Goal: Information Seeking & Learning: Learn about a topic

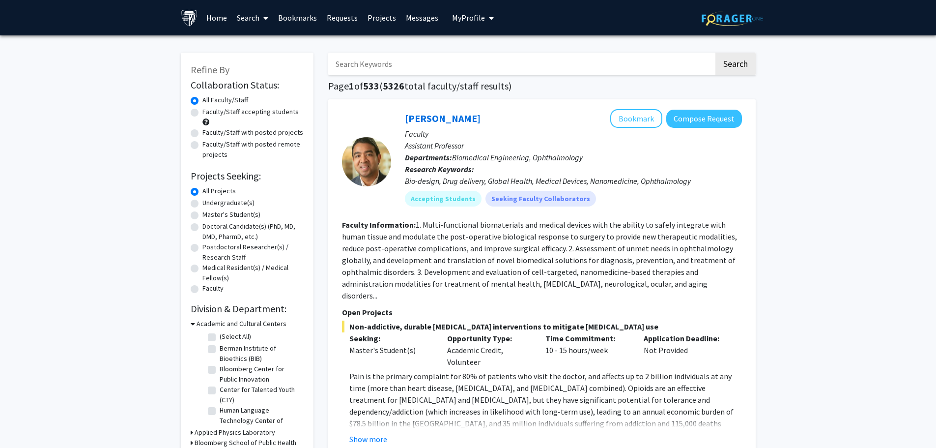
click at [217, 204] on label "Undergraduate(s)" at bounding box center [229, 203] width 52 height 10
click at [209, 204] on input "Undergraduate(s)" at bounding box center [206, 201] width 6 height 6
radio input "true"
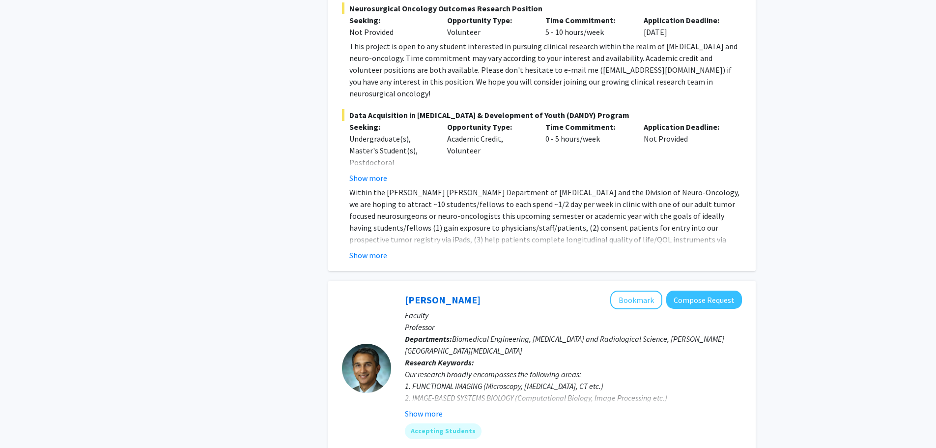
scroll to position [1524, 0]
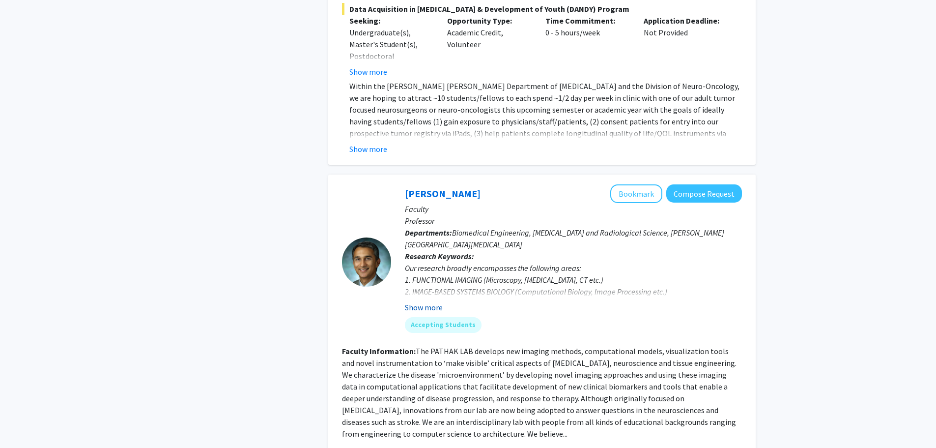
click at [434, 301] on button "Show more" at bounding box center [424, 307] width 38 height 12
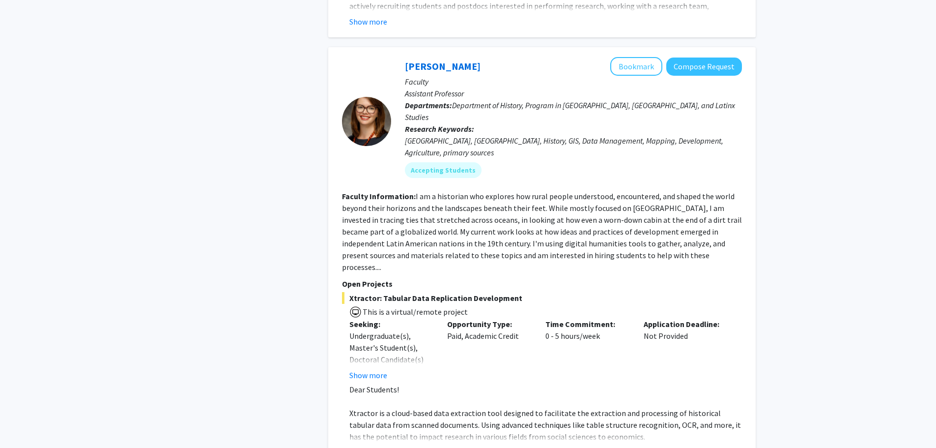
scroll to position [4281, 0]
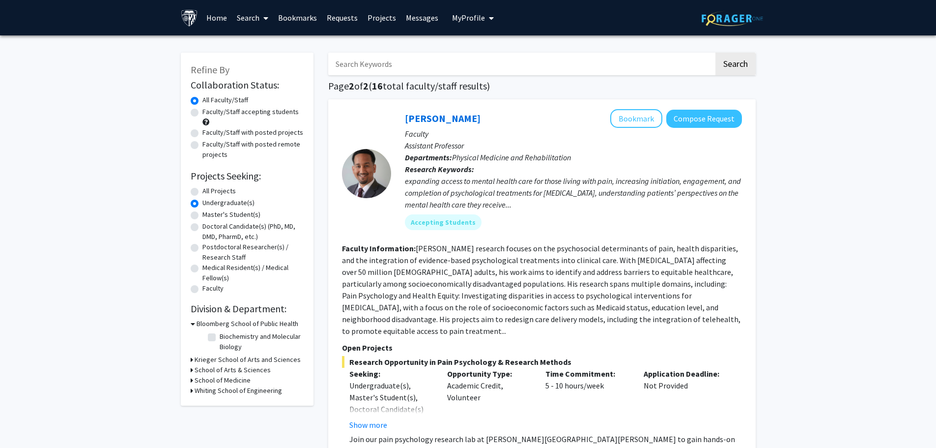
click at [211, 191] on label "All Projects" at bounding box center [219, 191] width 33 height 10
click at [209, 191] on input "All Projects" at bounding box center [206, 189] width 6 height 6
radio input "true"
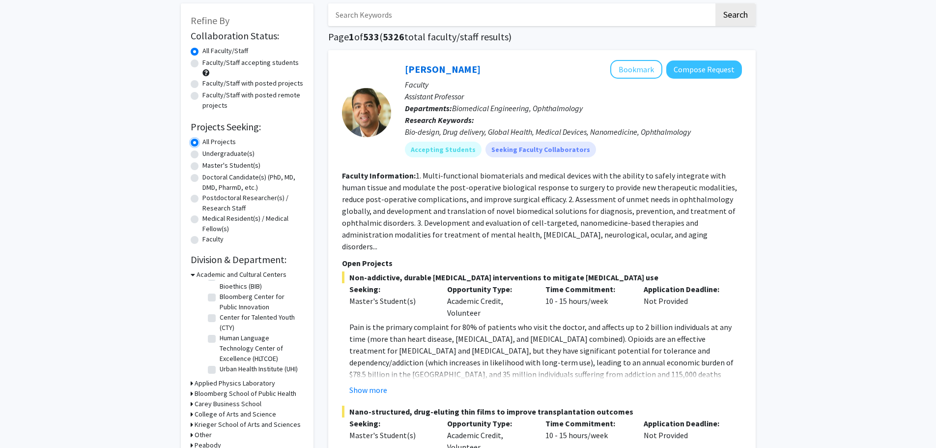
scroll to position [98, 0]
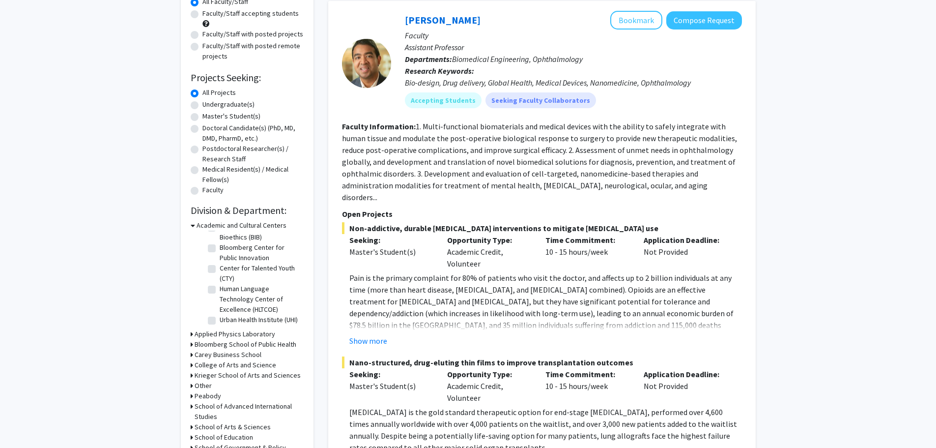
click at [235, 346] on h3 "Bloomberg School of Public Health" at bounding box center [246, 344] width 102 height 10
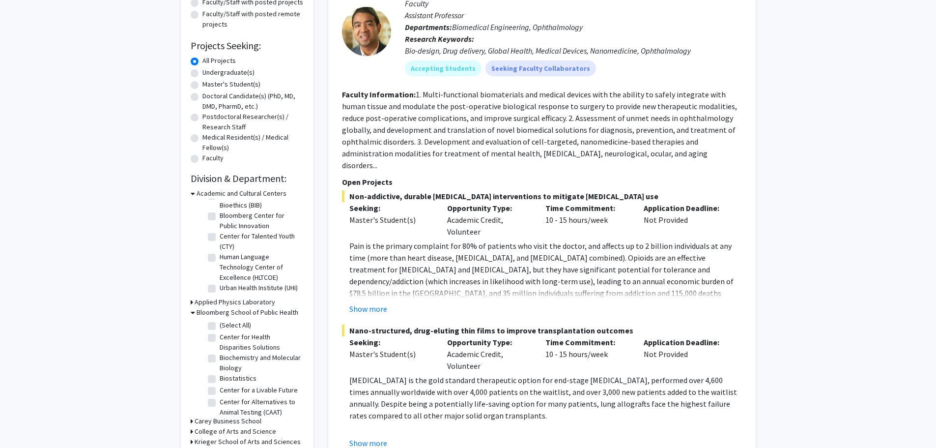
scroll to position [147, 0]
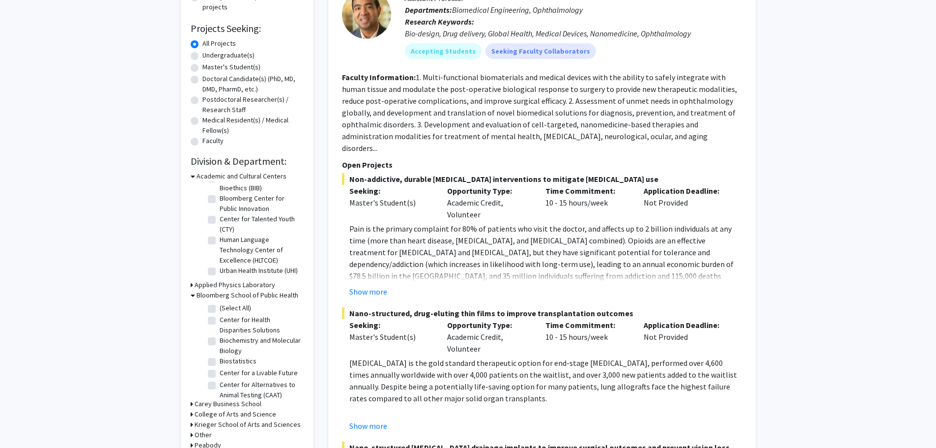
click at [220, 344] on label "Biochemistry and Molecular Biology" at bounding box center [261, 345] width 82 height 21
click at [220, 342] on input "Biochemistry and Molecular Biology" at bounding box center [223, 338] width 6 height 6
checkbox input "true"
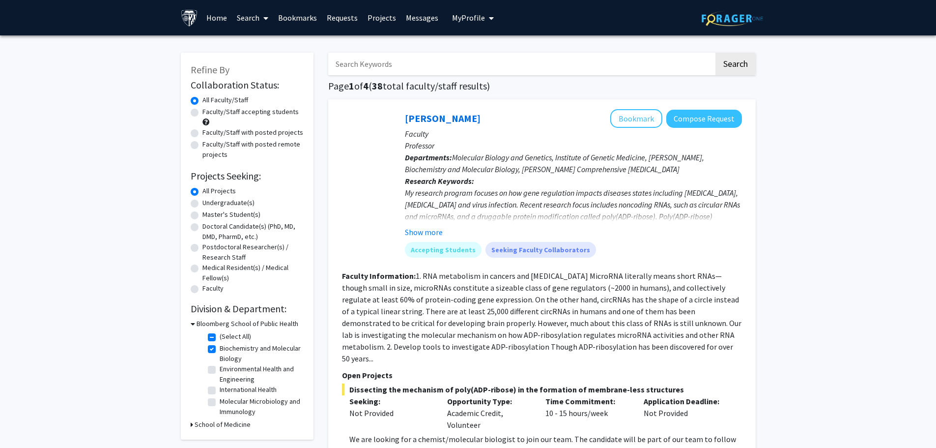
click at [220, 401] on label "Molecular Microbiology and Immunology" at bounding box center [261, 406] width 82 height 21
click at [220, 401] on input "Molecular Microbiology and Immunology" at bounding box center [223, 399] width 6 height 6
checkbox input "true"
click at [220, 390] on label "Epidemiology" at bounding box center [240, 389] width 40 height 10
click at [220, 390] on input "Epidemiology" at bounding box center [223, 387] width 6 height 6
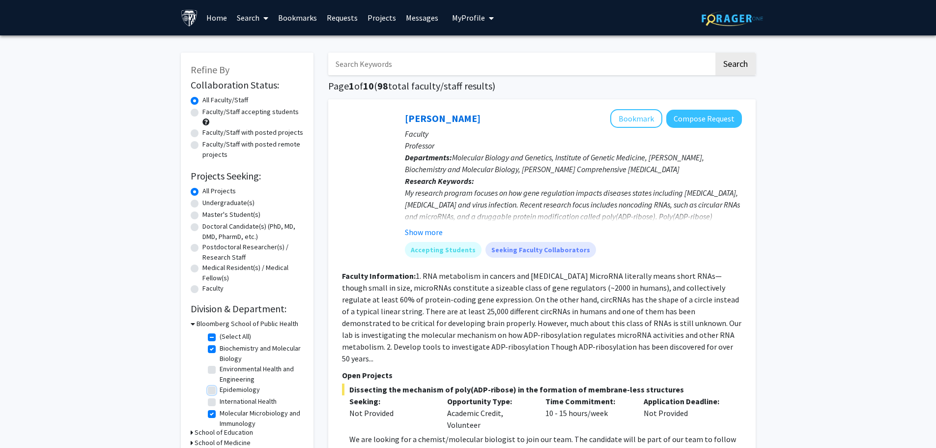
checkbox input "true"
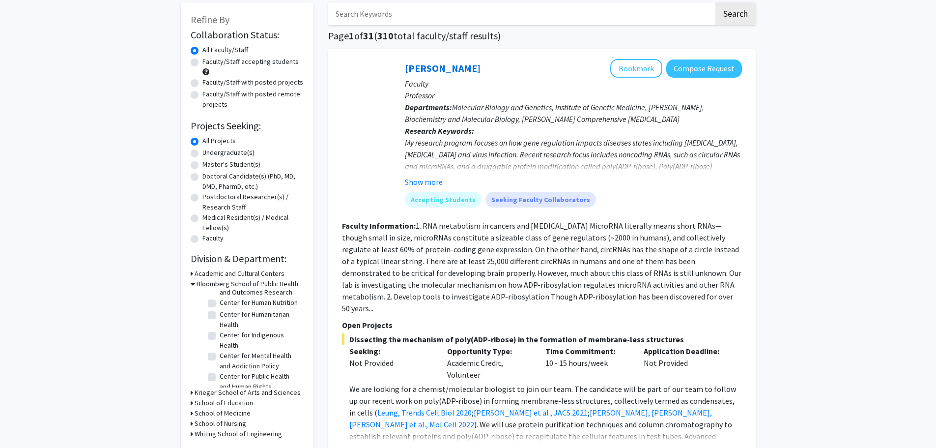
scroll to position [98, 0]
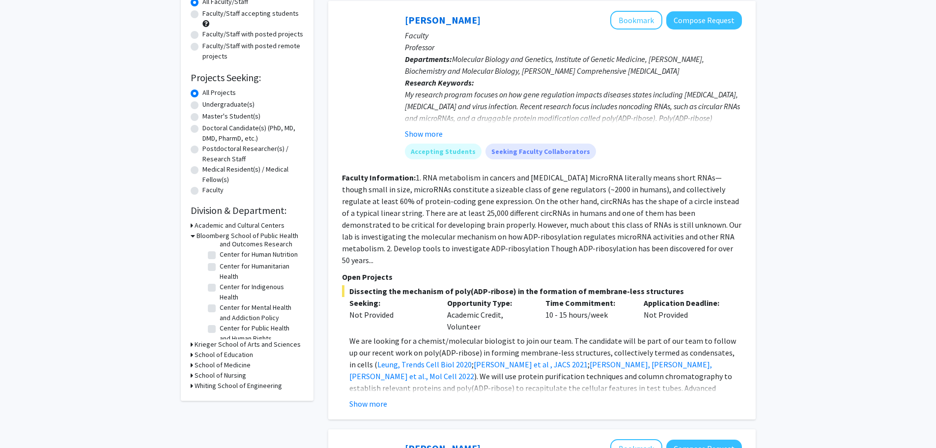
click at [282, 345] on h3 "Krieger School of Arts and Sciences" at bounding box center [248, 344] width 106 height 10
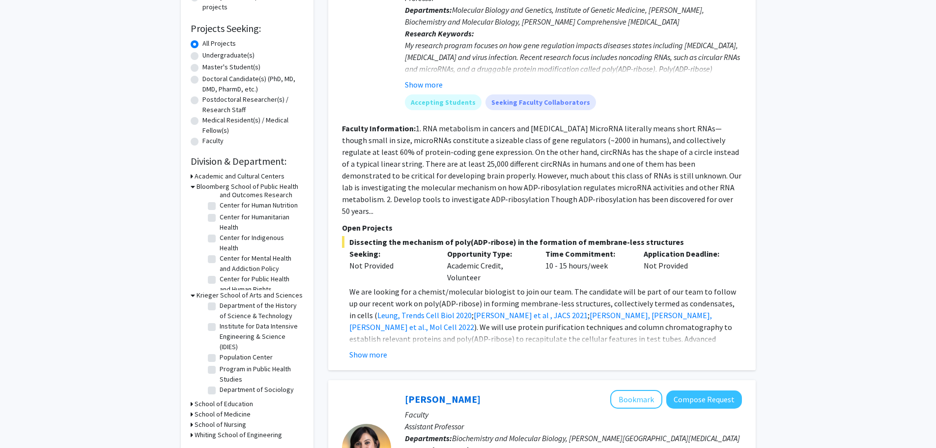
scroll to position [25, 0]
click at [239, 414] on h3 "School of Medicine" at bounding box center [223, 414] width 56 height 10
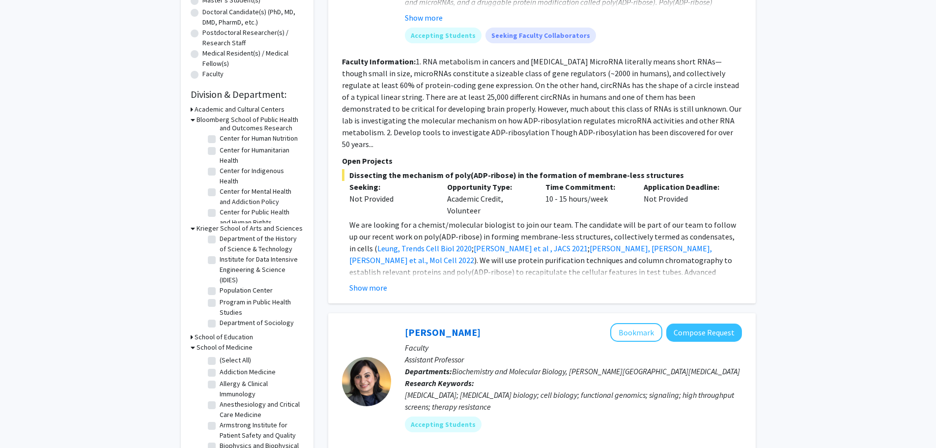
scroll to position [197, 0]
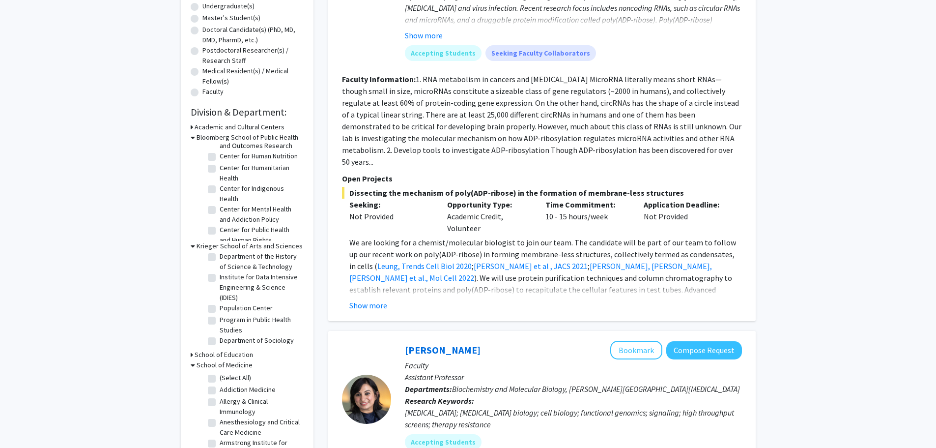
click at [220, 379] on label "(Select All)" at bounding box center [235, 378] width 31 height 10
click at [220, 379] on input "(Select All)" at bounding box center [223, 376] width 6 height 6
checkbox input "true"
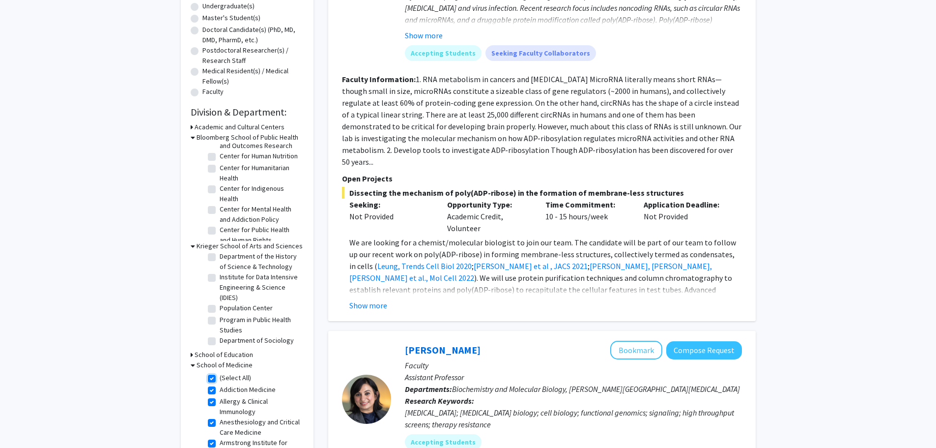
checkbox input "true"
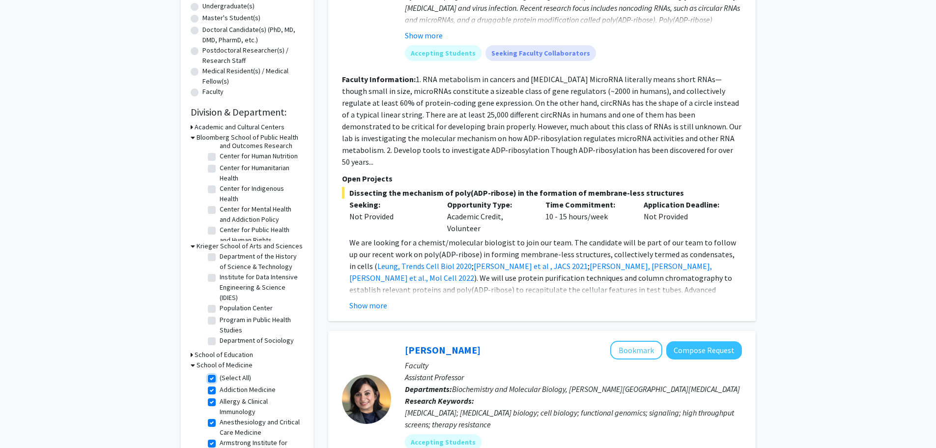
checkbox input "true"
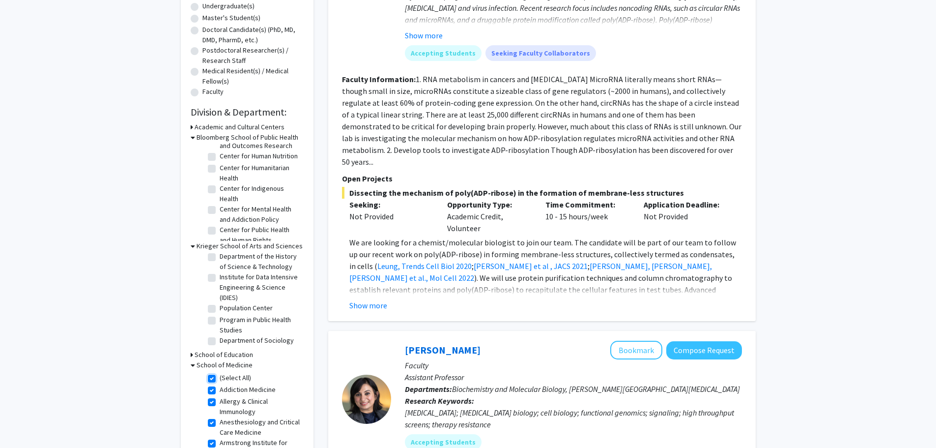
checkbox input "true"
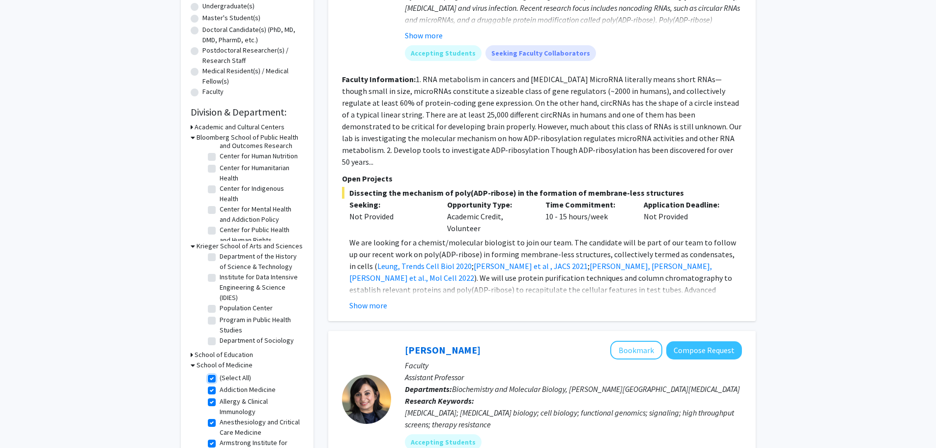
checkbox input "true"
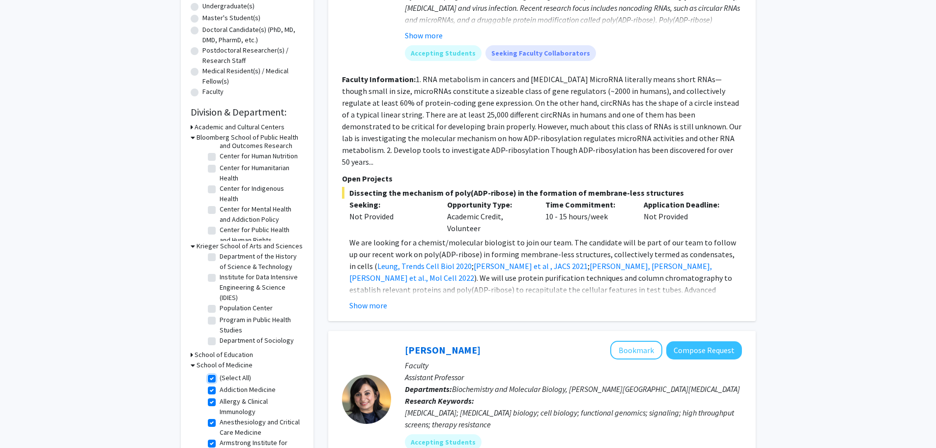
checkbox input "true"
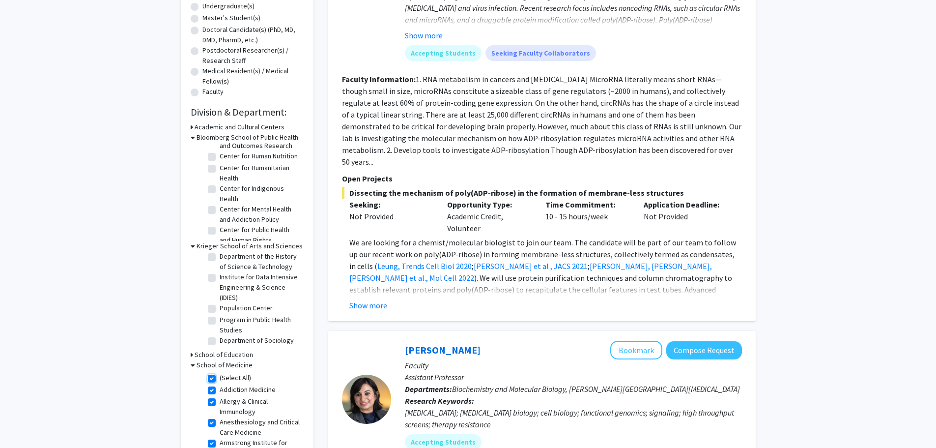
checkbox input "true"
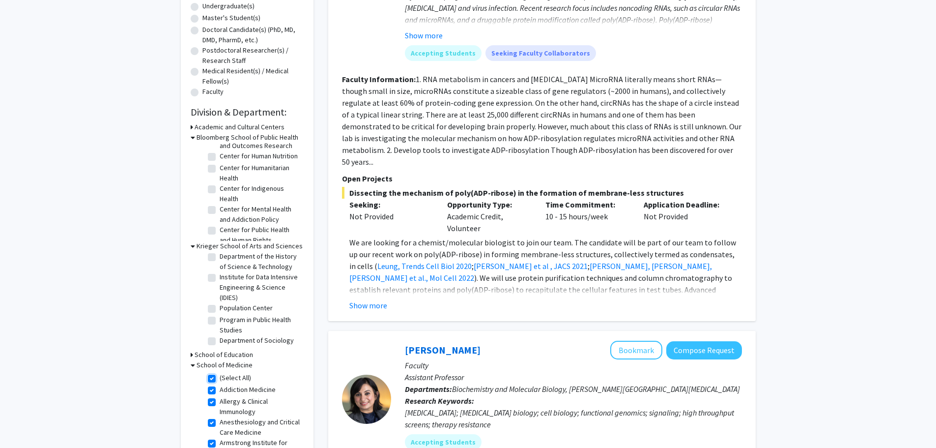
checkbox input "true"
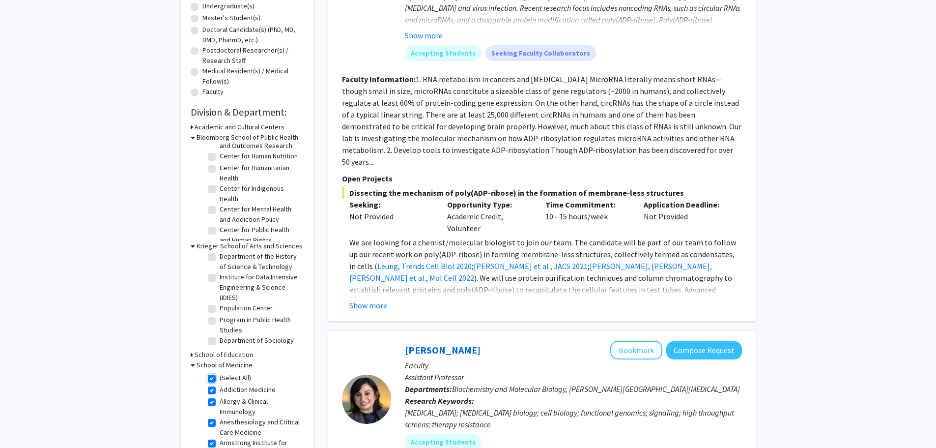
checkbox input "true"
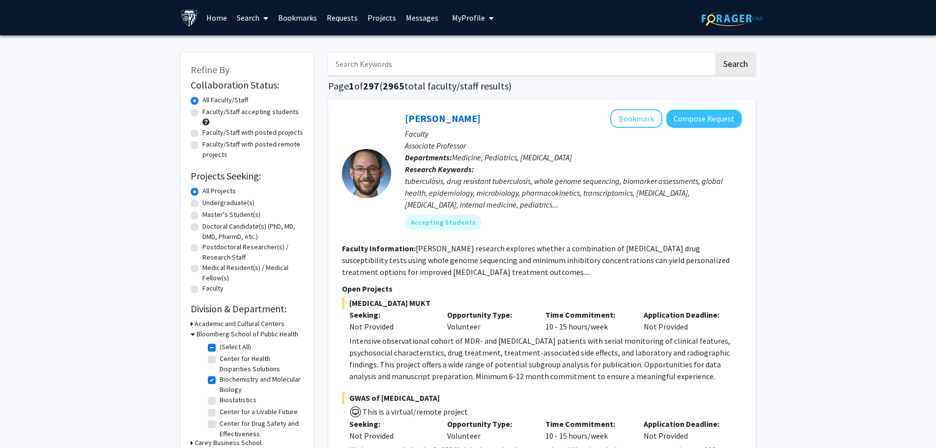
click at [203, 113] on label "Faculty/Staff accepting students" at bounding box center [251, 112] width 96 height 10
click at [203, 113] on input "Faculty/Staff accepting students" at bounding box center [206, 110] width 6 height 6
radio input "true"
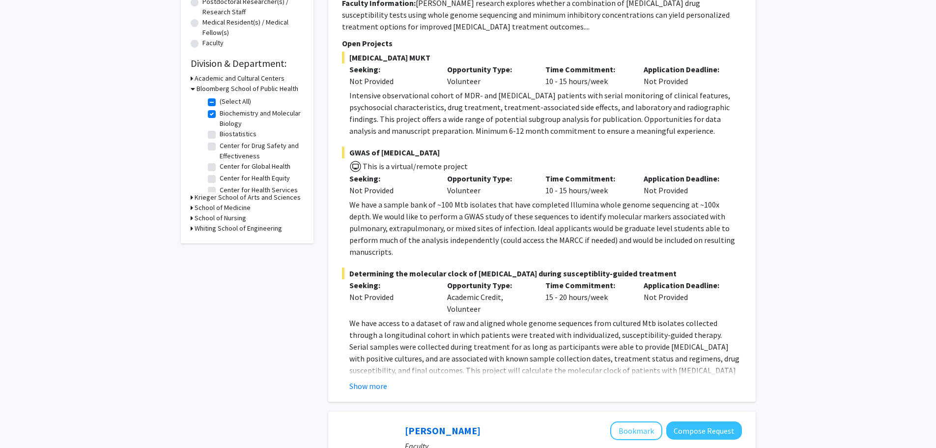
scroll to position [246, 0]
click at [371, 379] on button "Show more" at bounding box center [368, 385] width 38 height 12
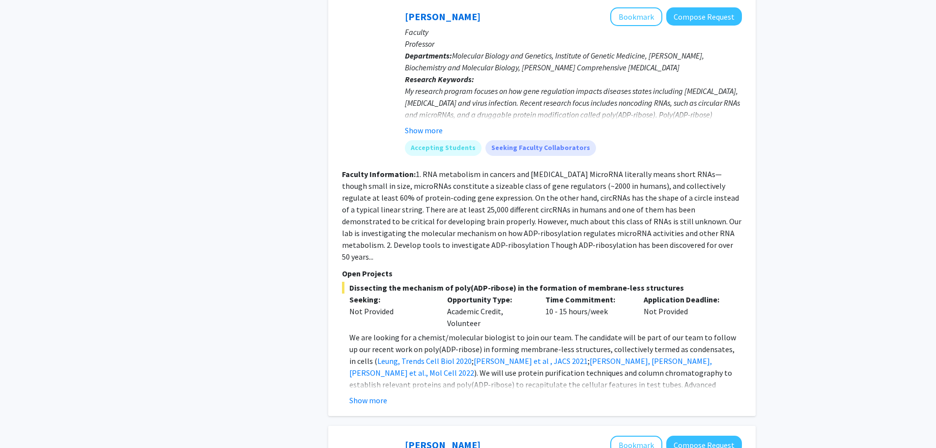
scroll to position [3244, 0]
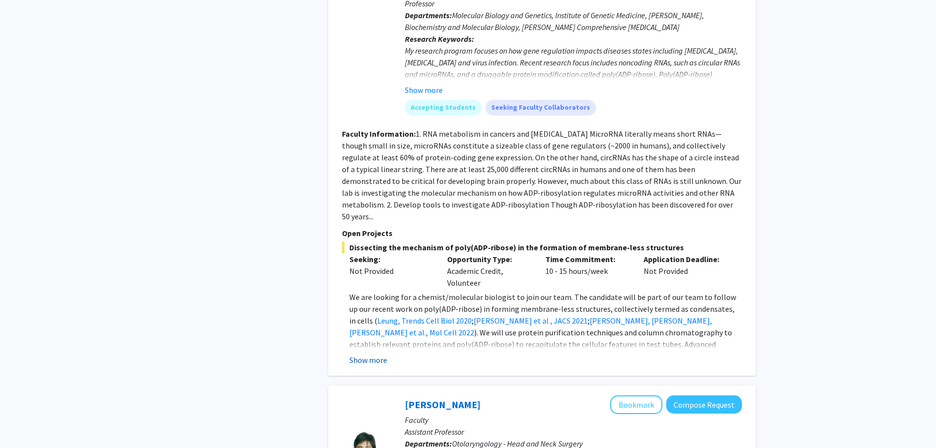
click at [360, 354] on button "Show more" at bounding box center [368, 360] width 38 height 12
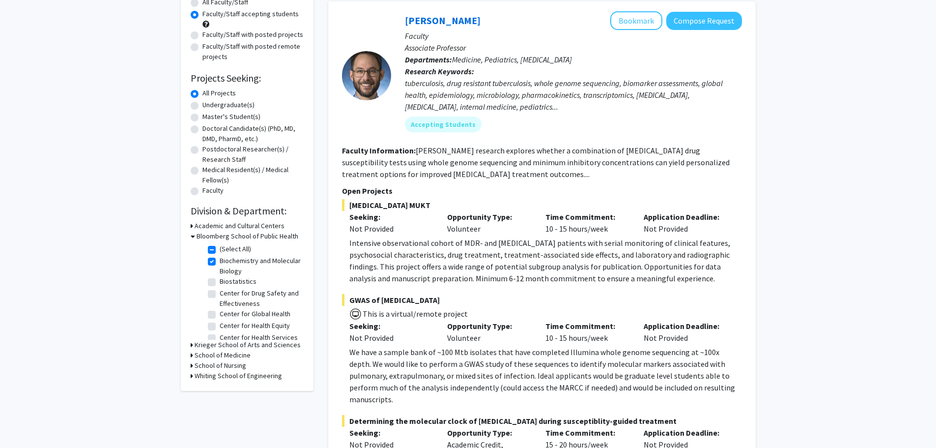
scroll to position [0, 0]
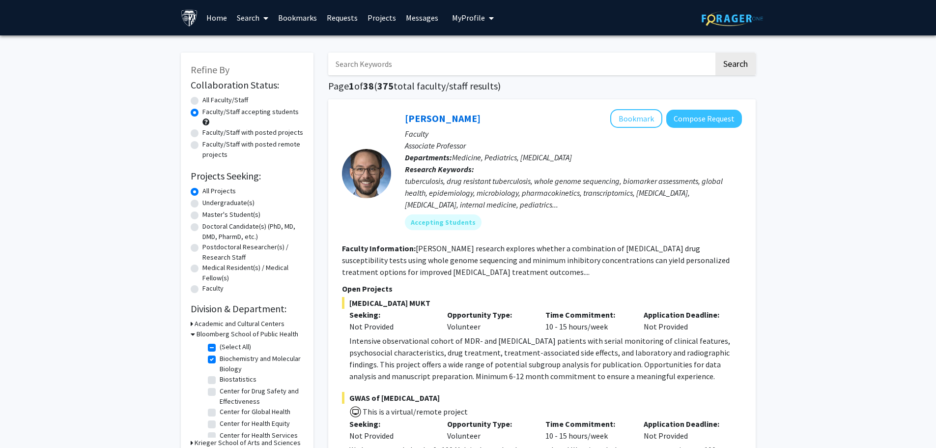
drag, startPoint x: 413, startPoint y: 66, endPoint x: 413, endPoint y: 72, distance: 5.4
click at [413, 72] on input "Search Keywords" at bounding box center [521, 64] width 386 height 23
type input "immunology"
click at [716, 53] on button "Search" at bounding box center [736, 64] width 40 height 23
radio input "true"
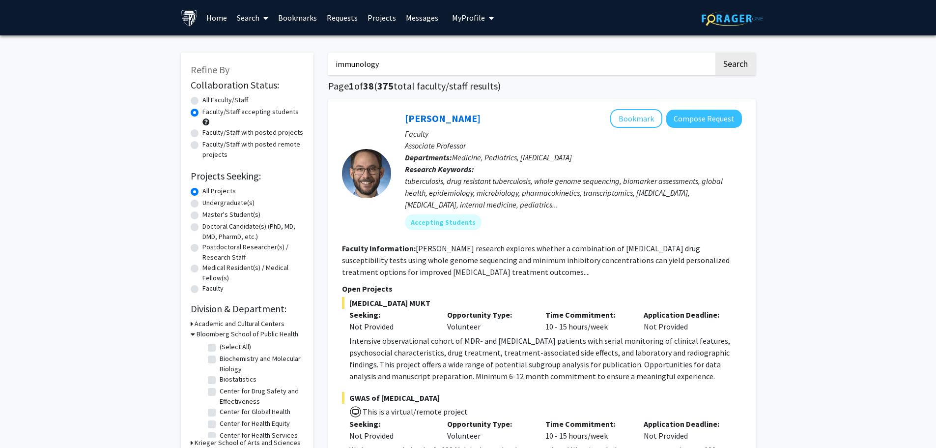
checkbox input "false"
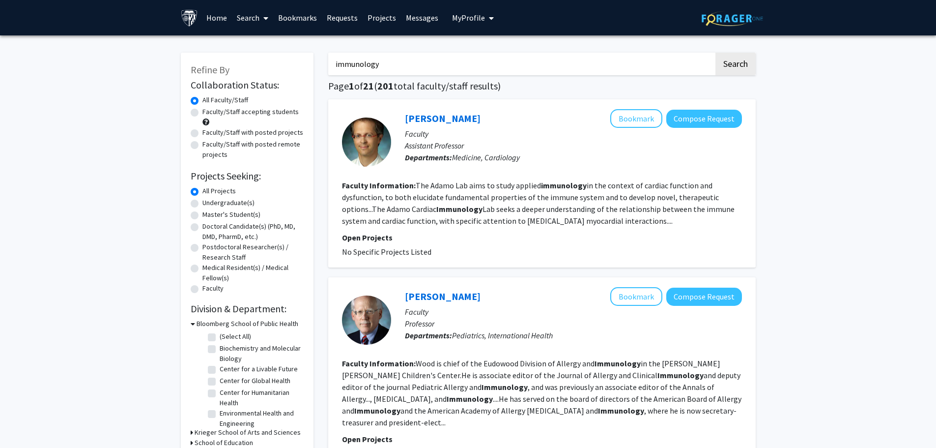
click at [203, 112] on label "Faculty/Staff accepting students" at bounding box center [251, 112] width 96 height 10
click at [203, 112] on input "Faculty/Staff accepting students" at bounding box center [206, 110] width 6 height 6
radio input "true"
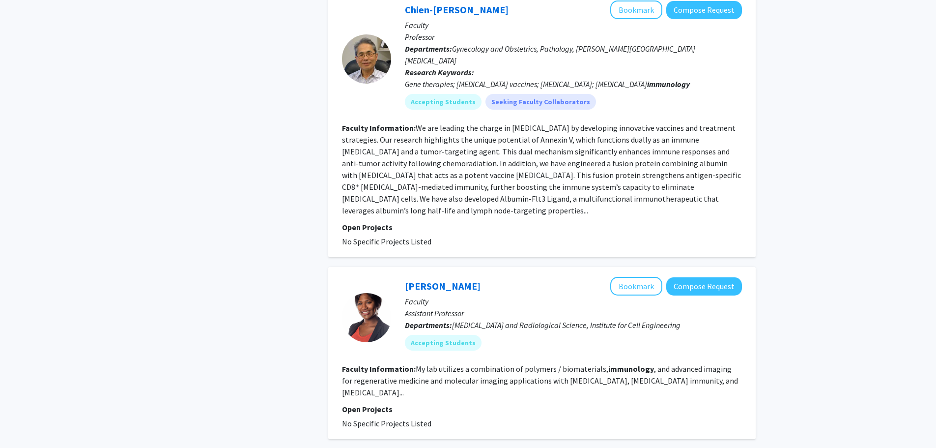
scroll to position [1769, 0]
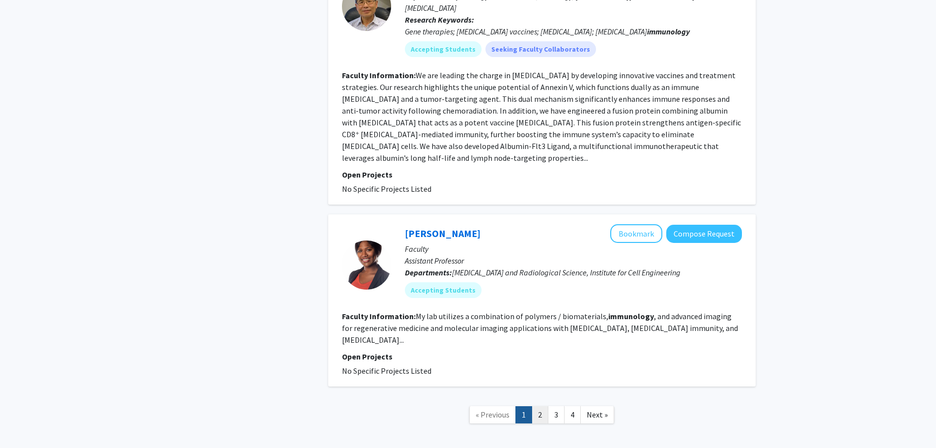
click at [545, 406] on link "2" at bounding box center [540, 414] width 17 height 17
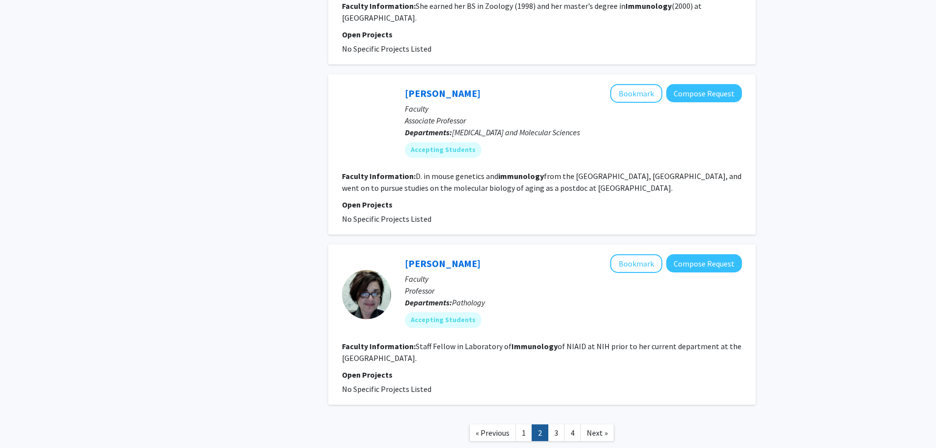
scroll to position [1632, 0]
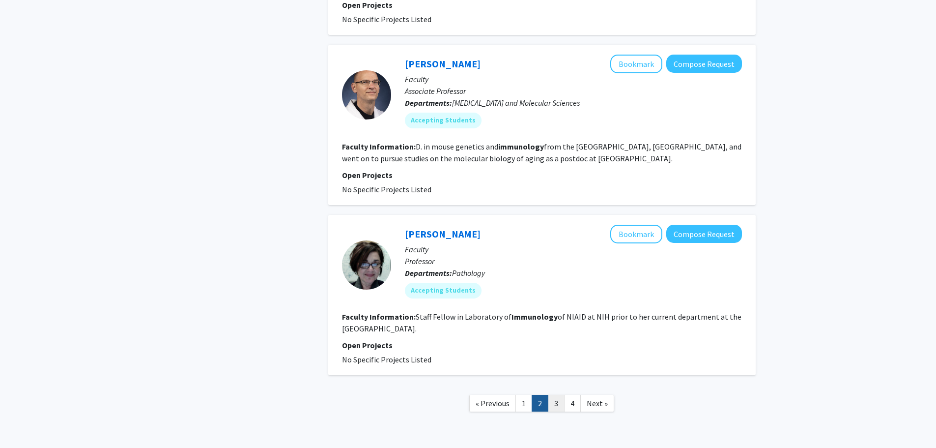
click at [556, 395] on link "3" at bounding box center [556, 403] width 17 height 17
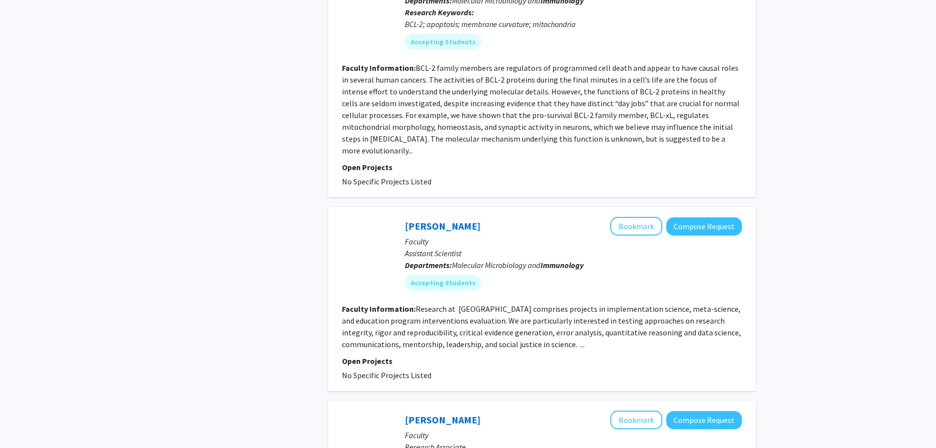
scroll to position [1769, 0]
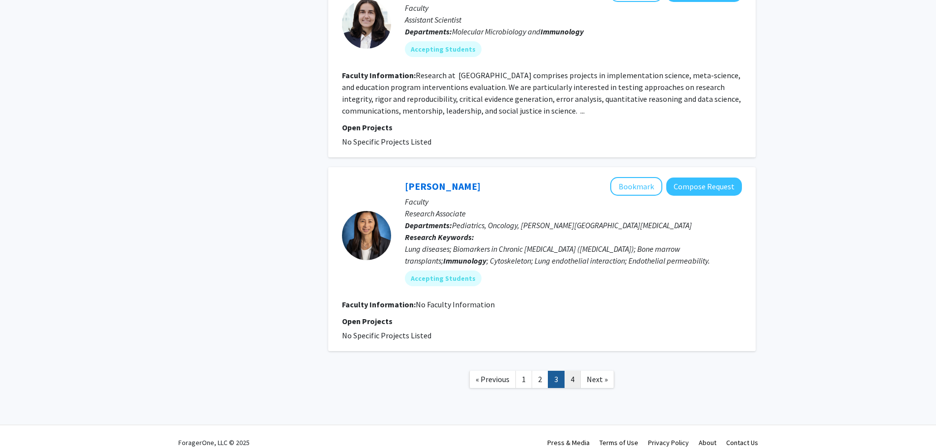
click at [567, 371] on link "4" at bounding box center [572, 379] width 17 height 17
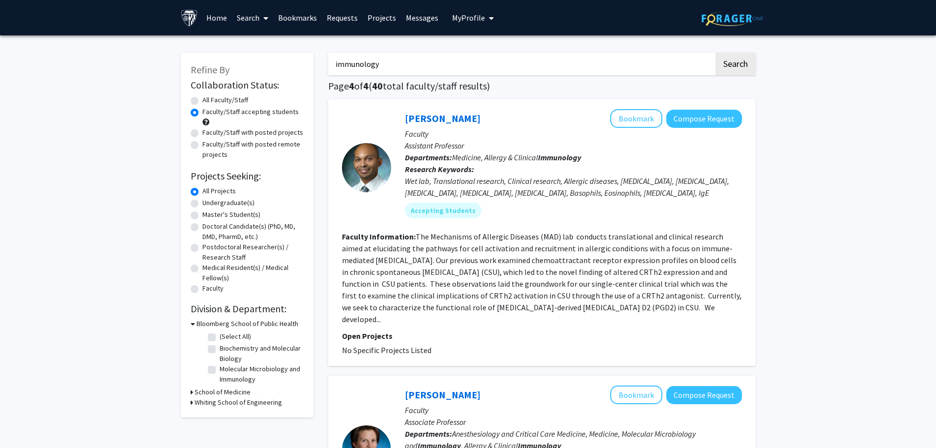
drag, startPoint x: 450, startPoint y: 69, endPoint x: 256, endPoint y: 63, distance: 194.3
type input "s"
type input "allergy"
click at [716, 53] on button "Search" at bounding box center [736, 64] width 40 height 23
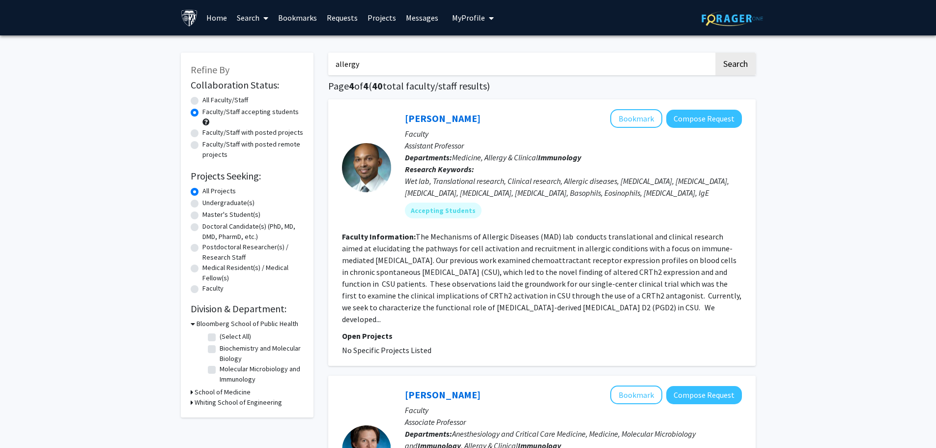
radio input "true"
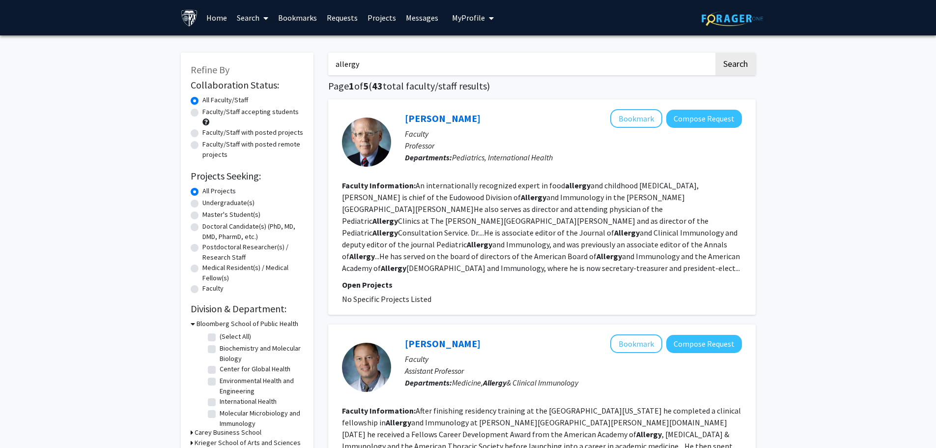
click at [203, 110] on label "Faculty/Staff accepting students" at bounding box center [251, 112] width 96 height 10
click at [203, 110] on input "Faculty/Staff accepting students" at bounding box center [206, 110] width 6 height 6
radio input "true"
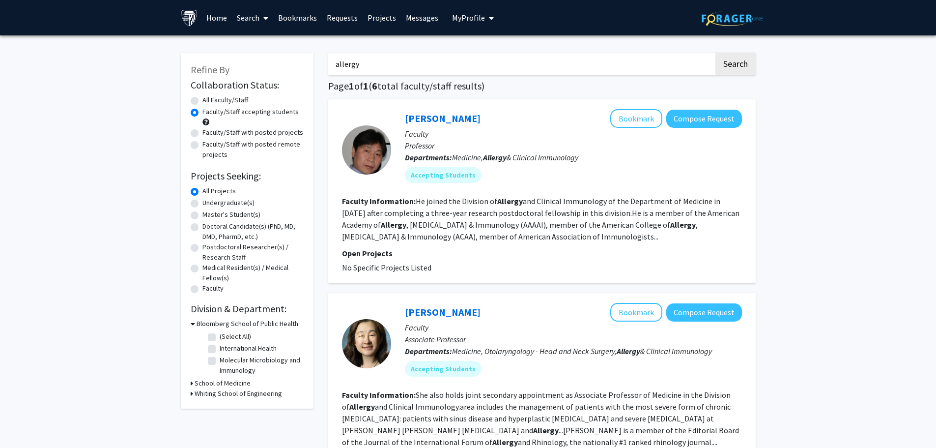
drag, startPoint x: 414, startPoint y: 66, endPoint x: 335, endPoint y: 57, distance: 80.2
click at [335, 57] on input "allergy" at bounding box center [521, 64] width 386 height 23
type input "d"
type input "[MEDICAL_DATA]"
click at [716, 53] on button "Search" at bounding box center [736, 64] width 40 height 23
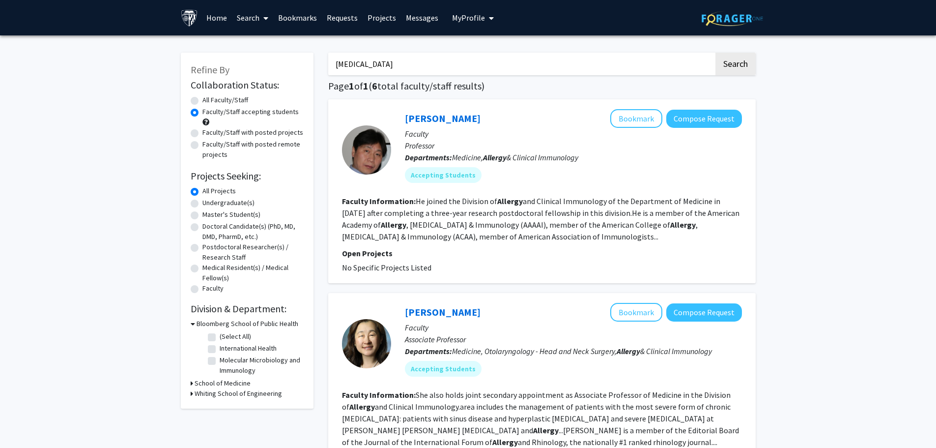
radio input "true"
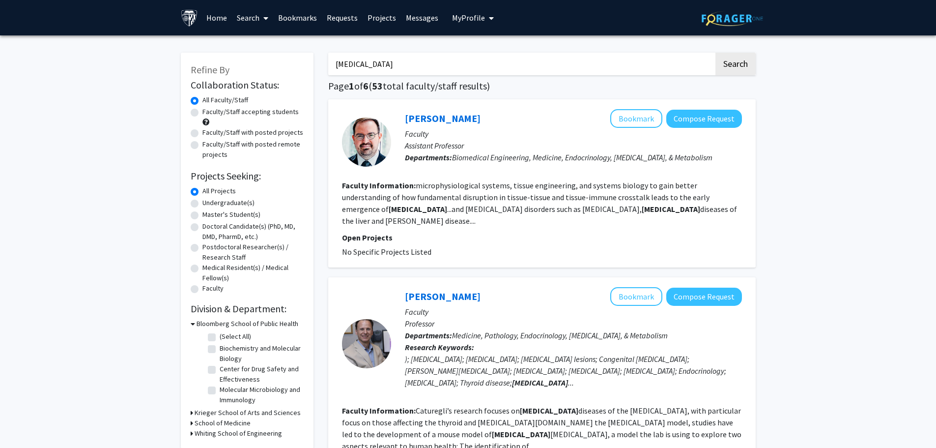
click at [247, 116] on label "Faculty/Staff accepting students" at bounding box center [251, 112] width 96 height 10
click at [209, 113] on input "Faculty/Staff accepting students" at bounding box center [206, 110] width 6 height 6
radio input "true"
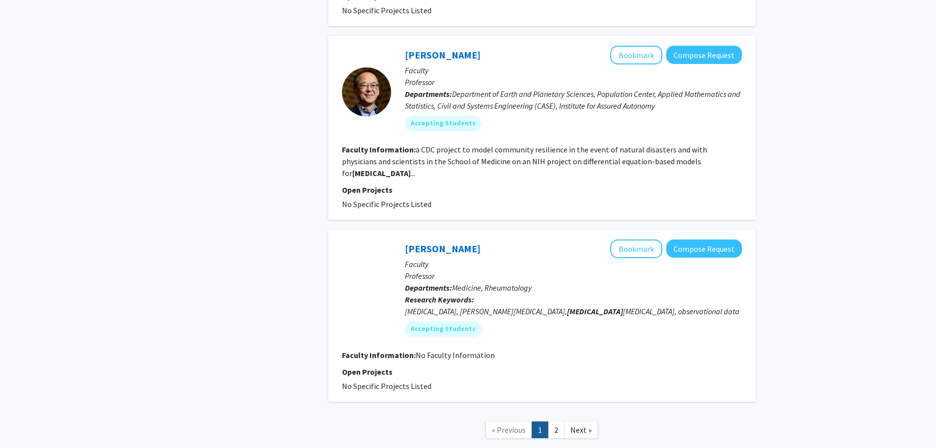
scroll to position [1668, 0]
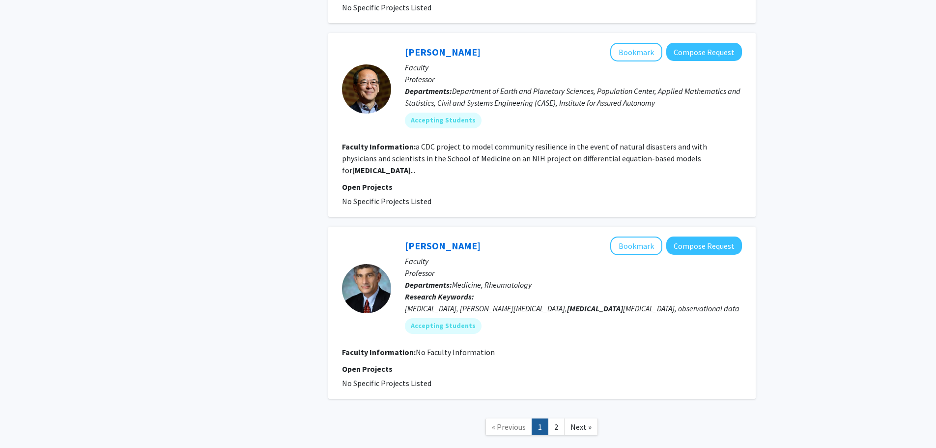
click at [560, 418] on link "2" at bounding box center [556, 426] width 17 height 17
